Goal: Task Accomplishment & Management: Manage account settings

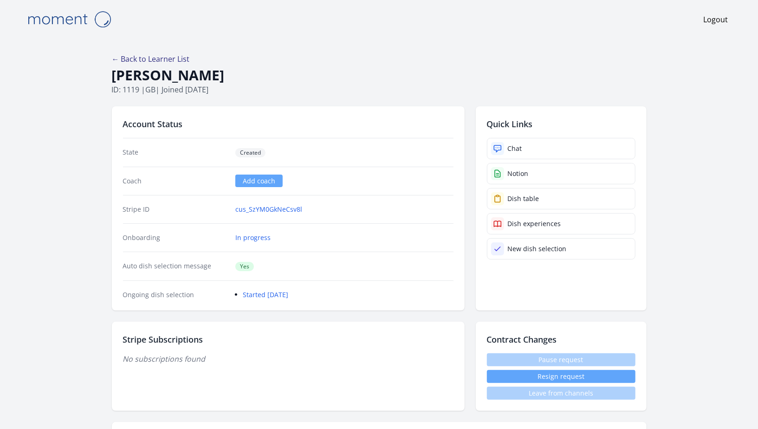
click at [137, 58] on link "← Back to Learner List" at bounding box center [151, 59] width 78 height 10
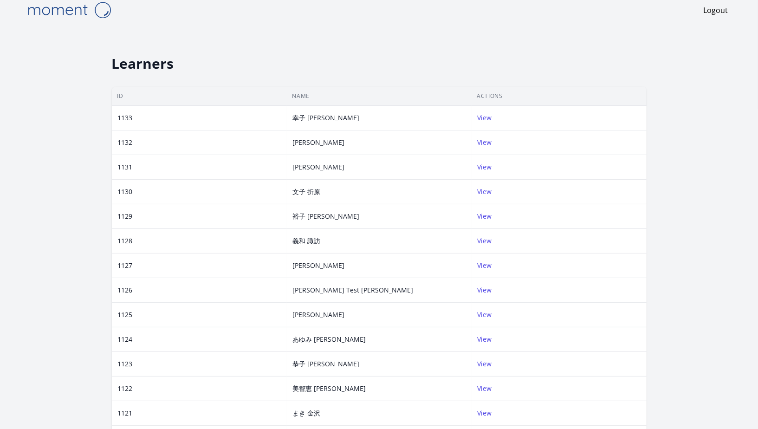
scroll to position [12, 0]
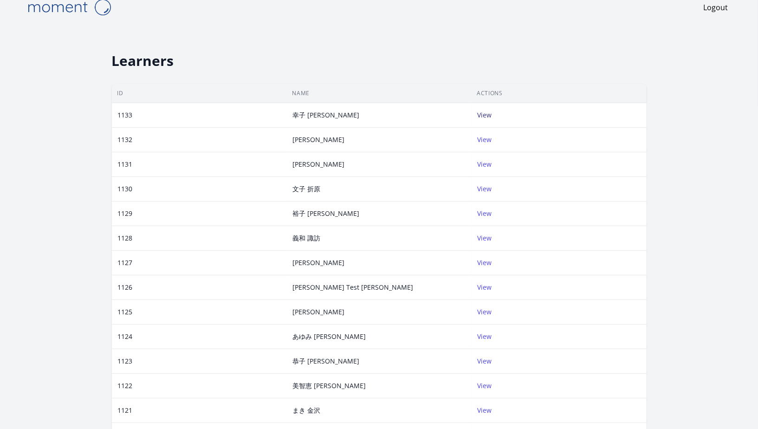
click at [487, 115] on link "View" at bounding box center [485, 114] width 14 height 9
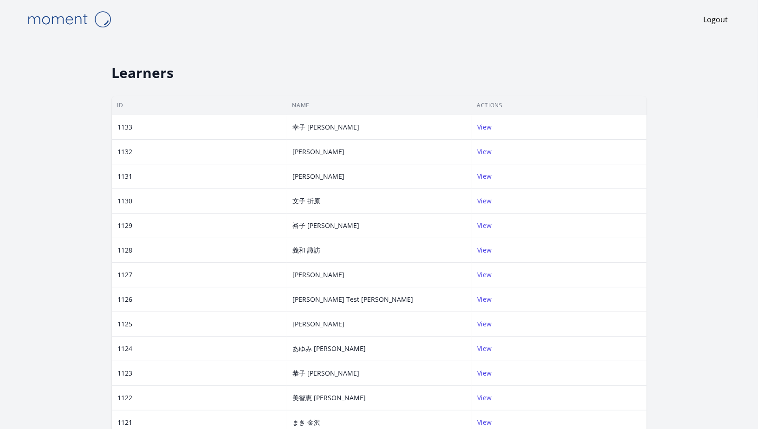
scroll to position [12, 0]
